Goal: Task Accomplishment & Management: Manage account settings

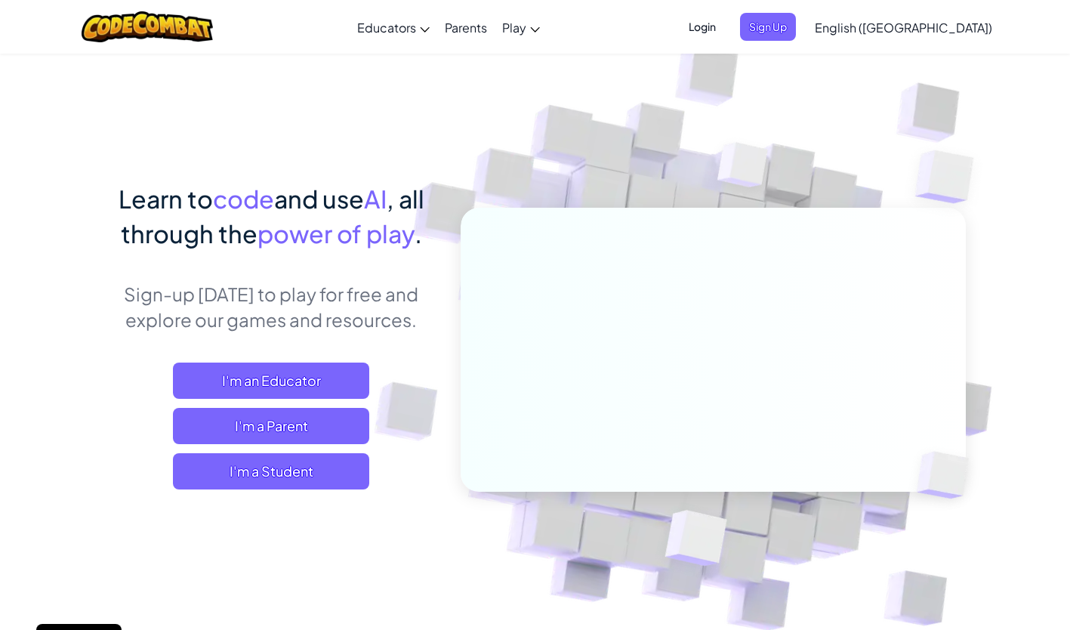
click at [725, 25] on span "Login" at bounding box center [702, 27] width 45 height 28
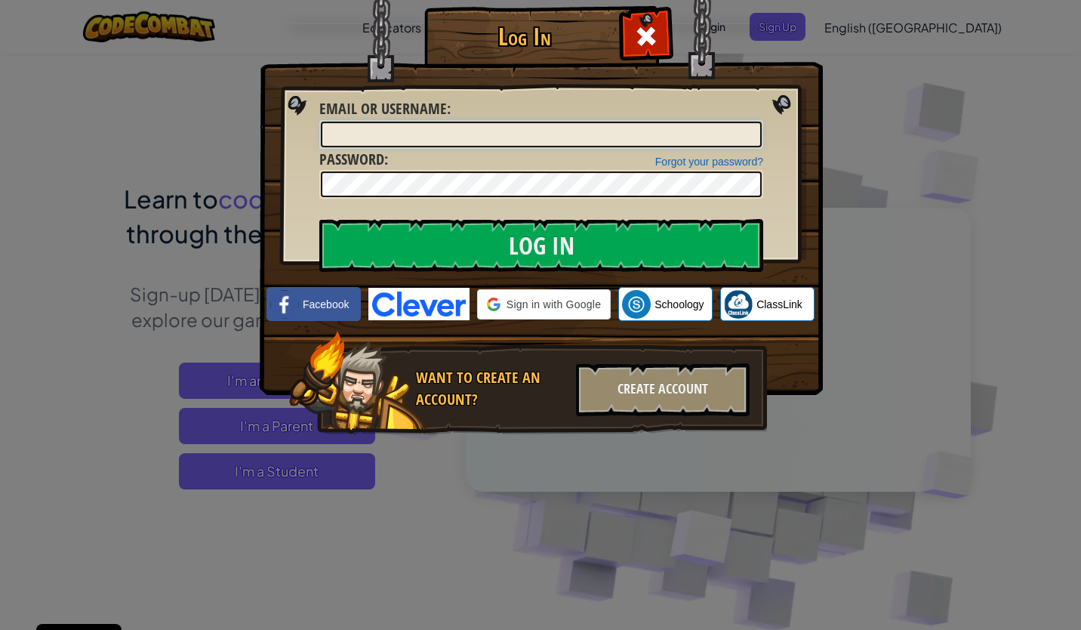
type input "[EMAIL_ADDRESS][DOMAIN_NAME]"
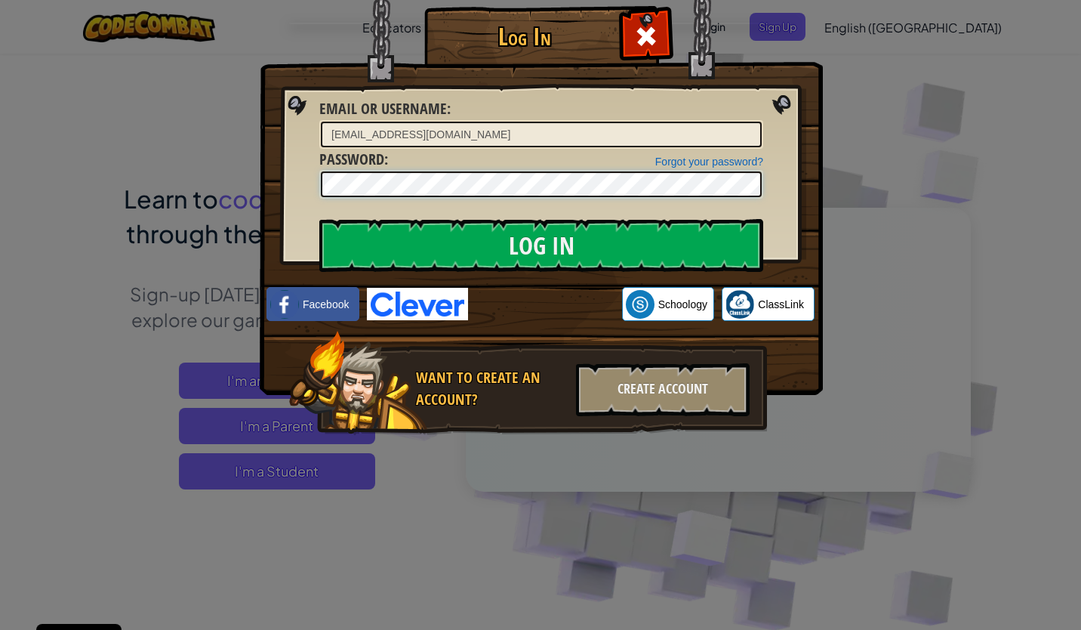
click at [316, 189] on div "Log In Unknown Error Email or Username : [PERSON_NAME][EMAIL_ADDRESS][DOMAIN_NA…" at bounding box center [540, 242] width 503 height 439
click at [319, 219] on input "Log In" at bounding box center [541, 245] width 444 height 53
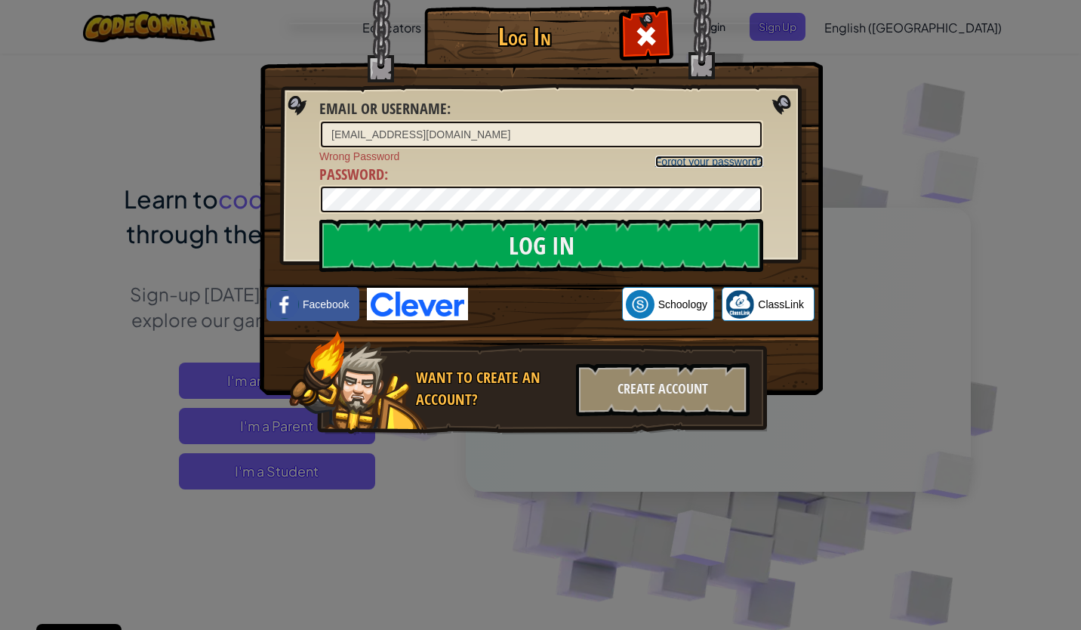
click at [710, 164] on link "Forgot your password?" at bounding box center [709, 162] width 108 height 12
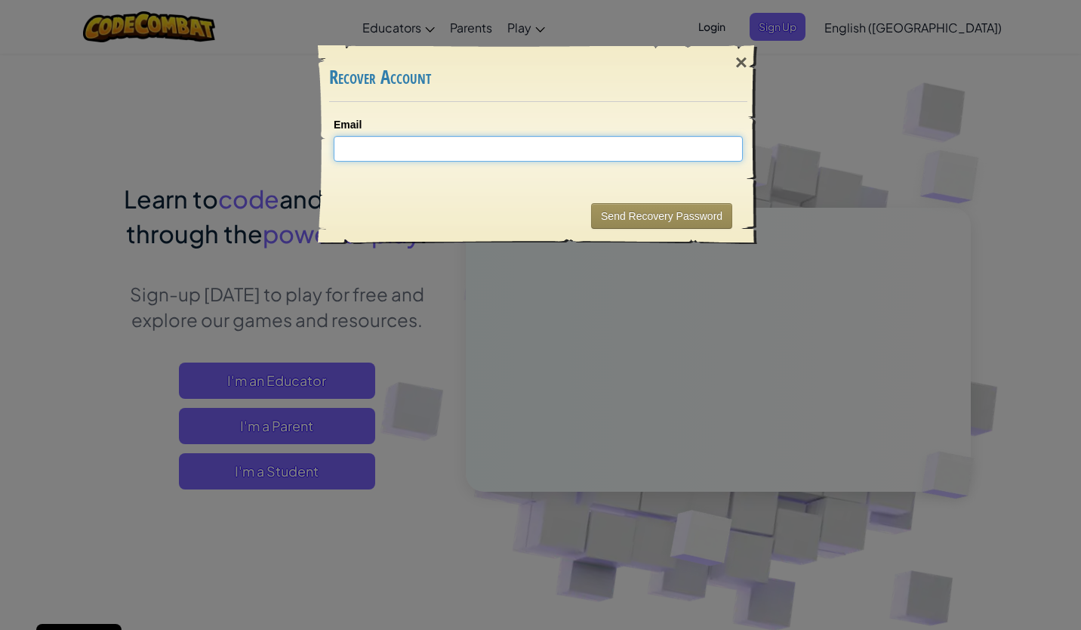
click at [568, 153] on input "Email" at bounding box center [538, 149] width 409 height 26
